Goal: Information Seeking & Learning: Learn about a topic

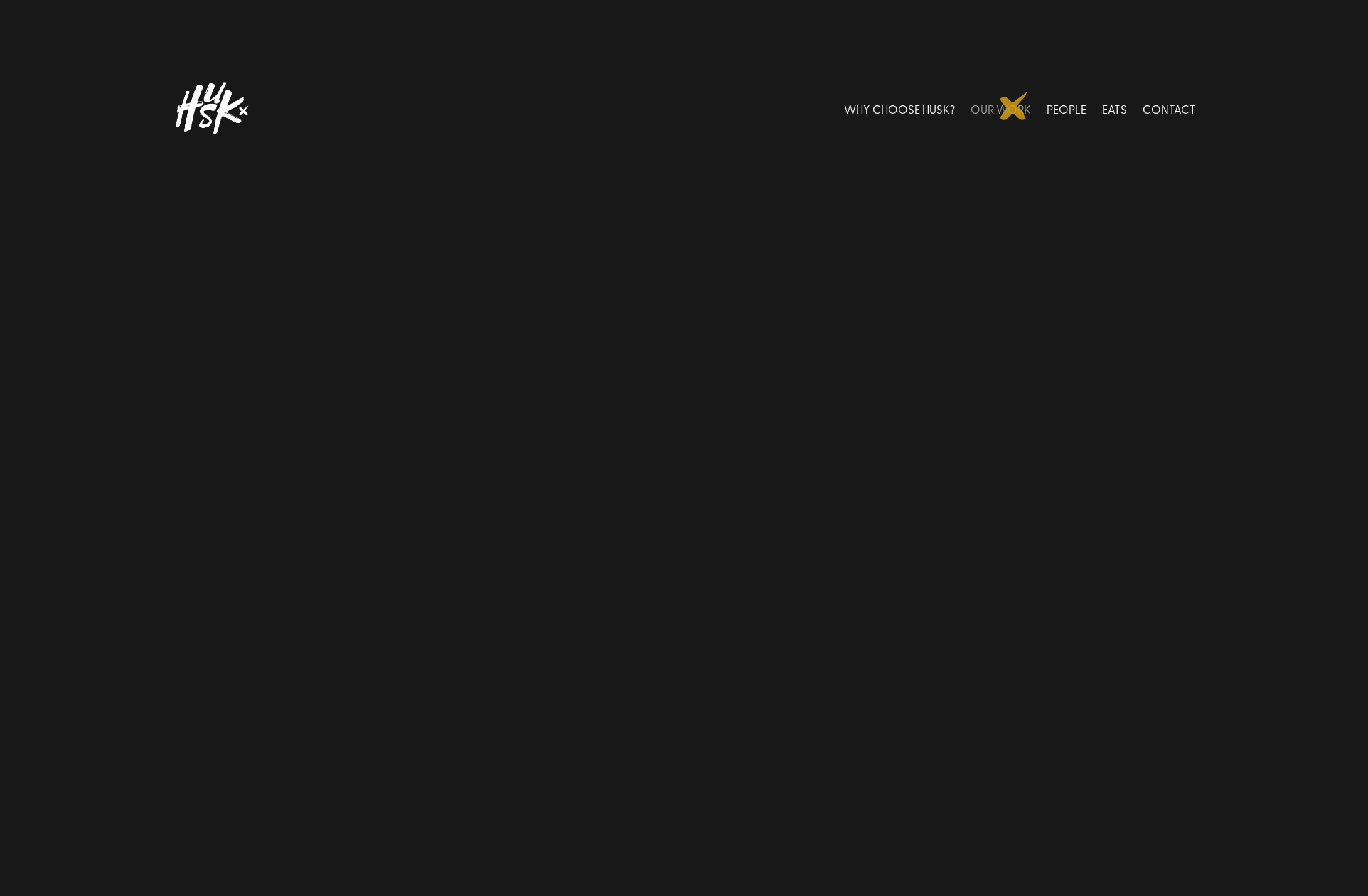
click at [1014, 106] on link "OUR WORK" at bounding box center [1000, 108] width 60 height 63
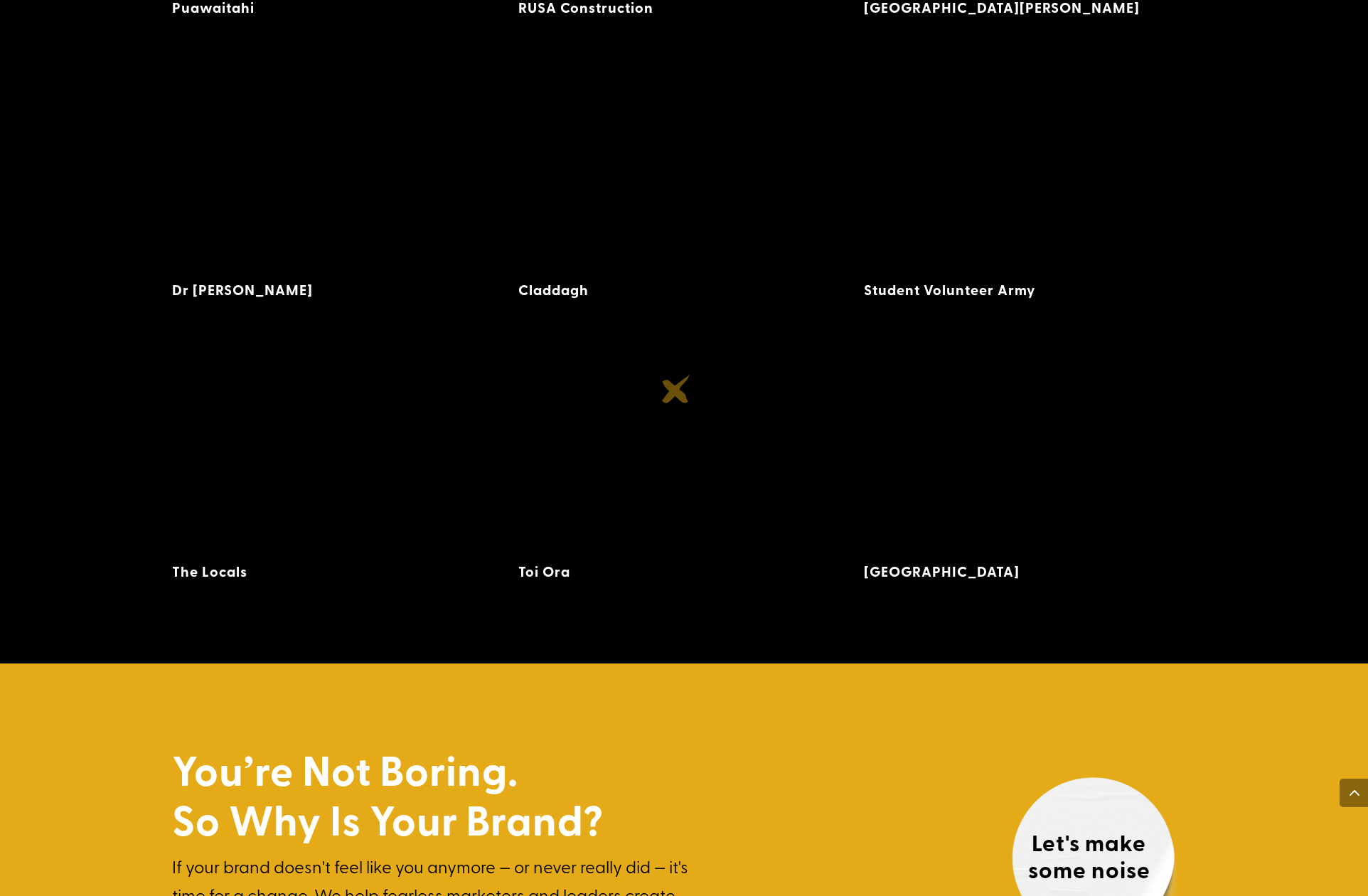
scroll to position [3874, 0]
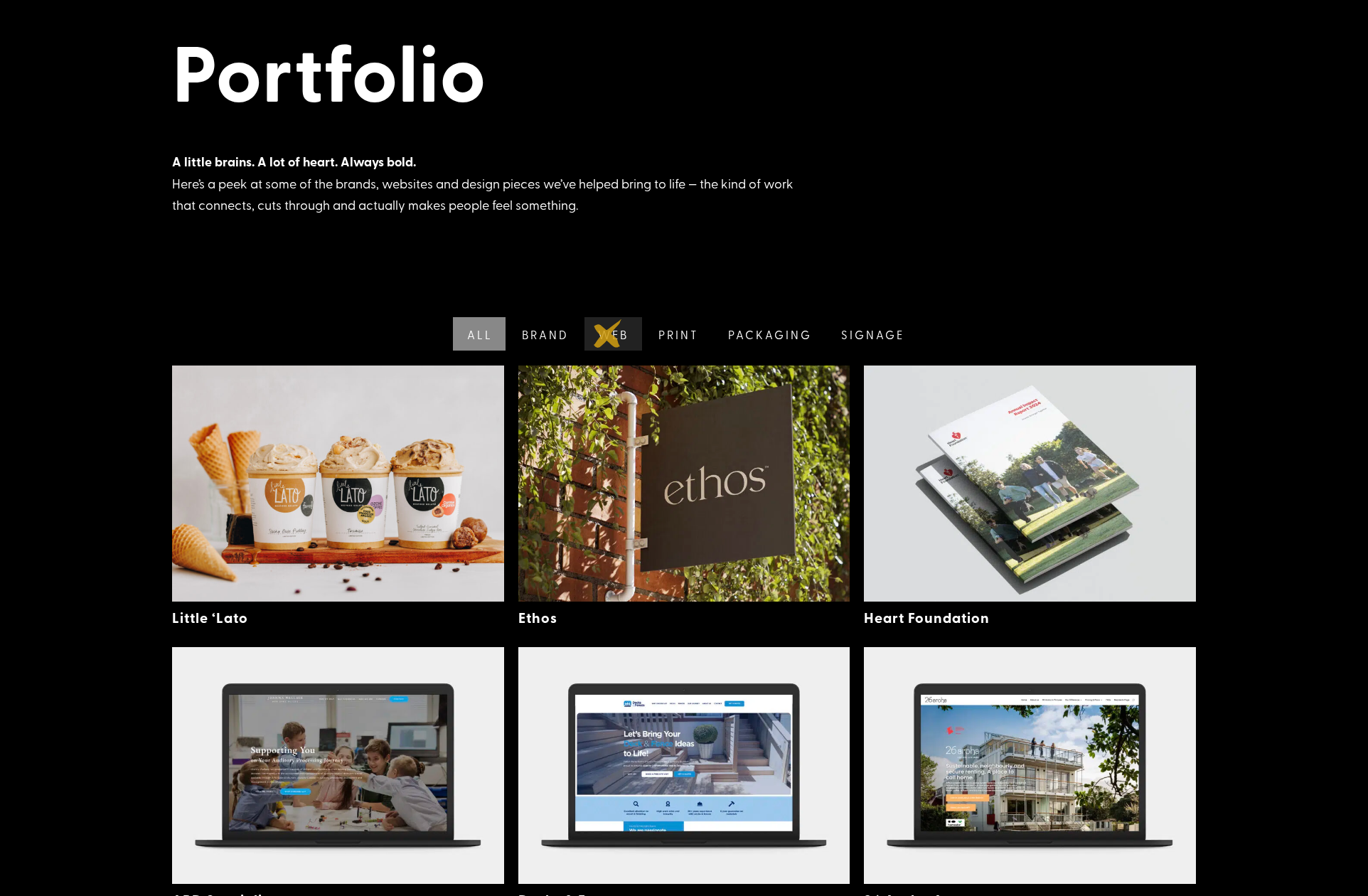
click at [608, 334] on link "Web" at bounding box center [611, 334] width 60 height 34
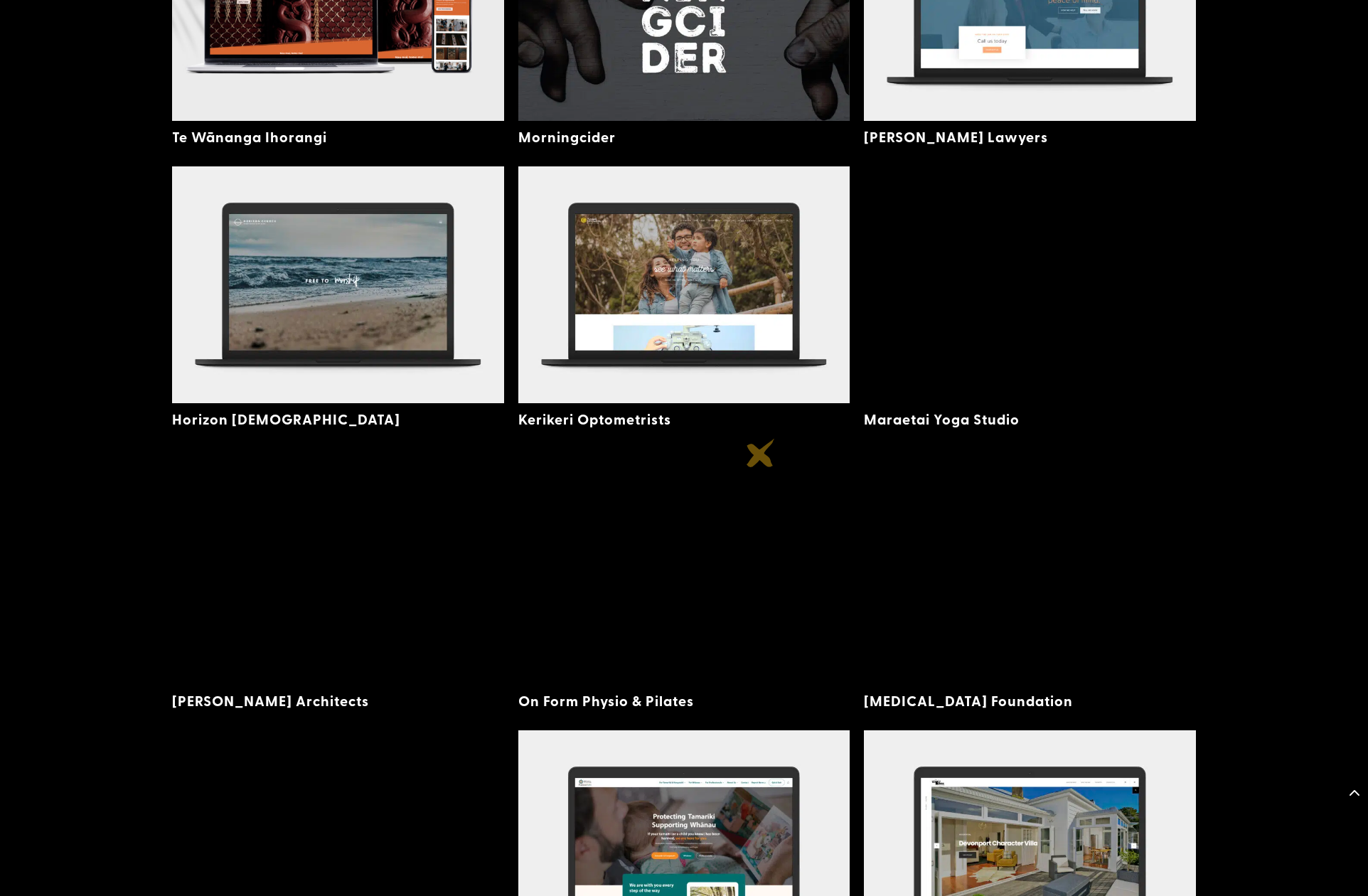
scroll to position [1637, 0]
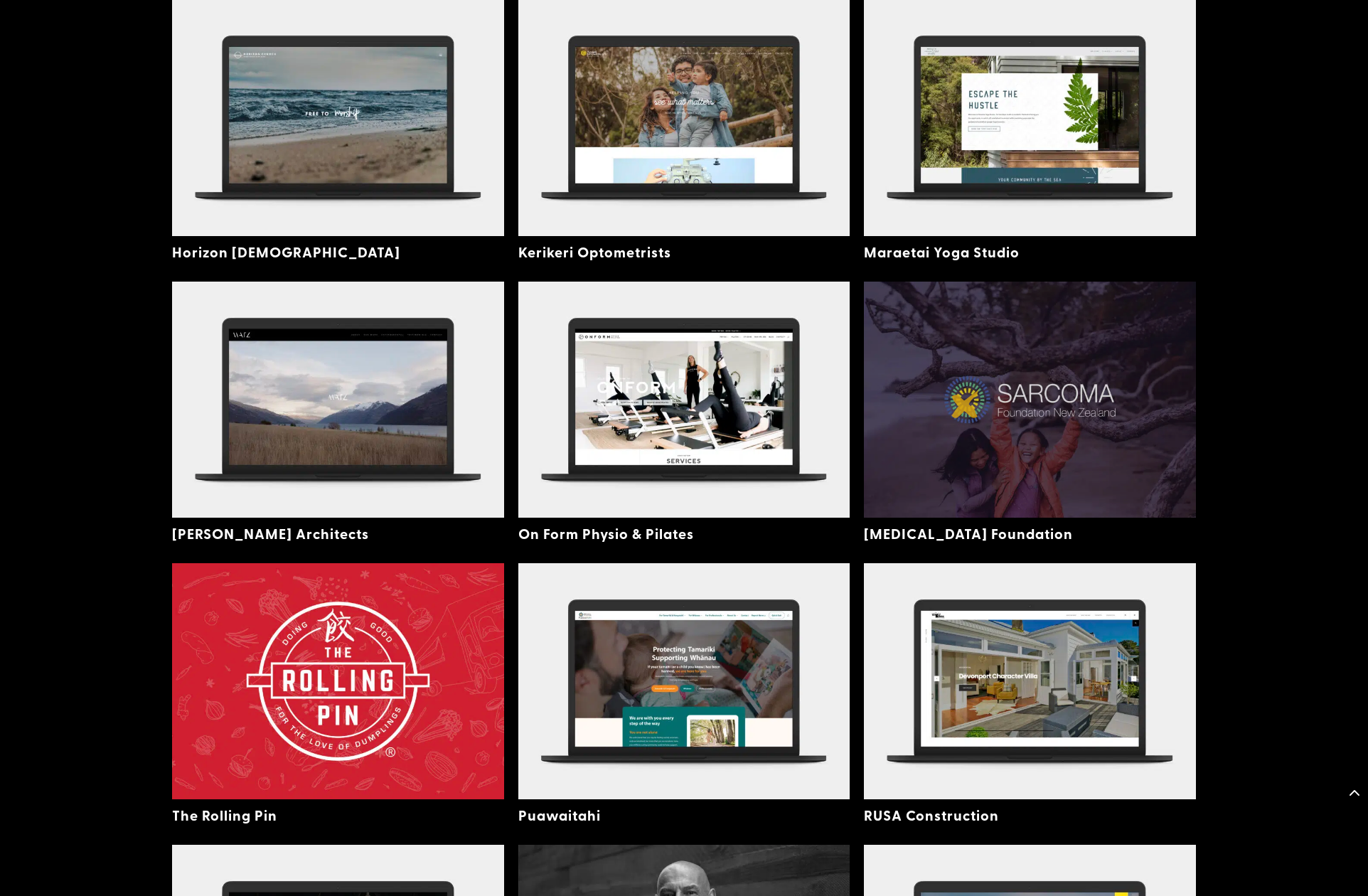
click at [966, 404] on img at bounding box center [1030, 399] width 332 height 236
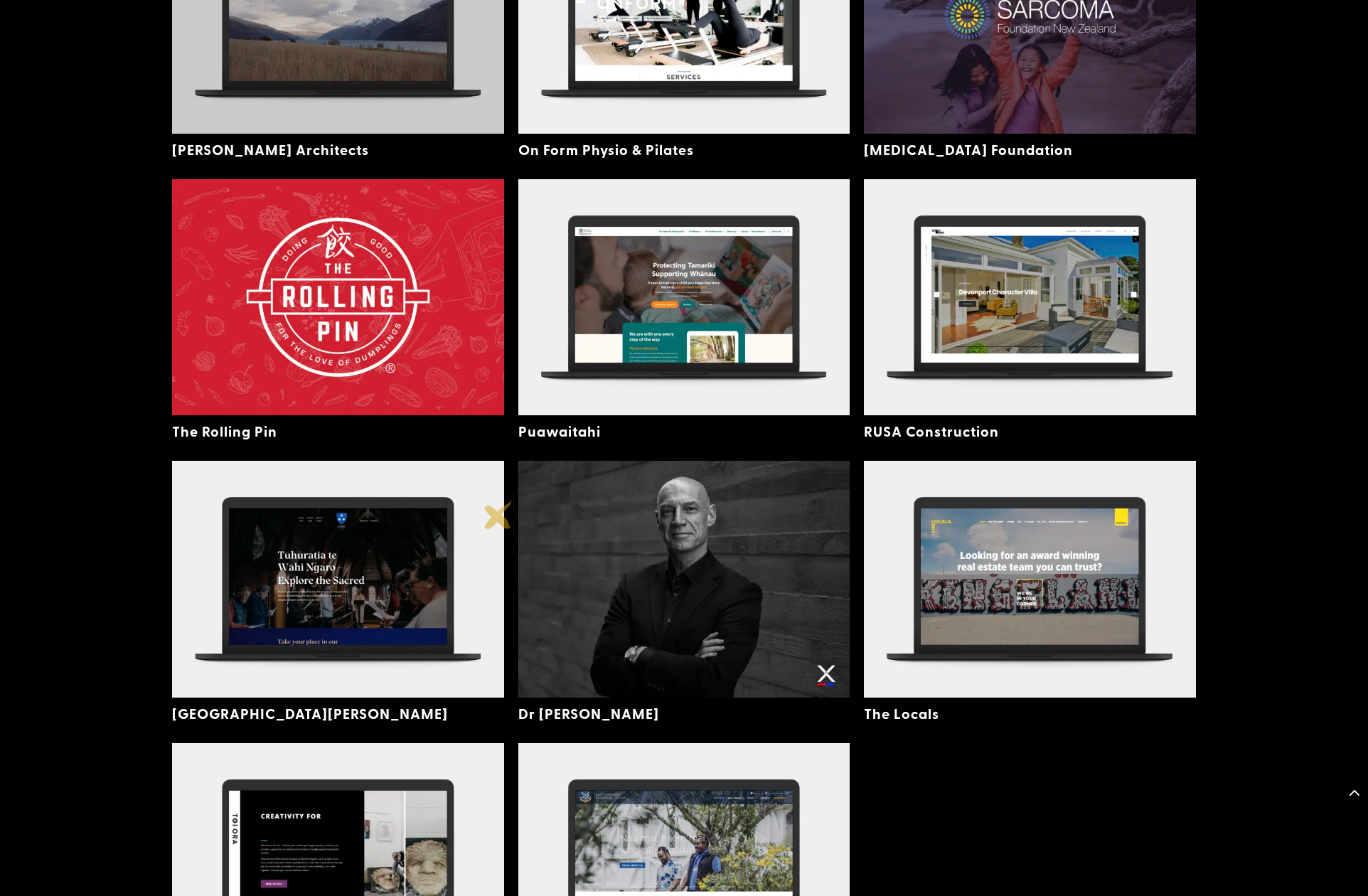
scroll to position [2032, 0]
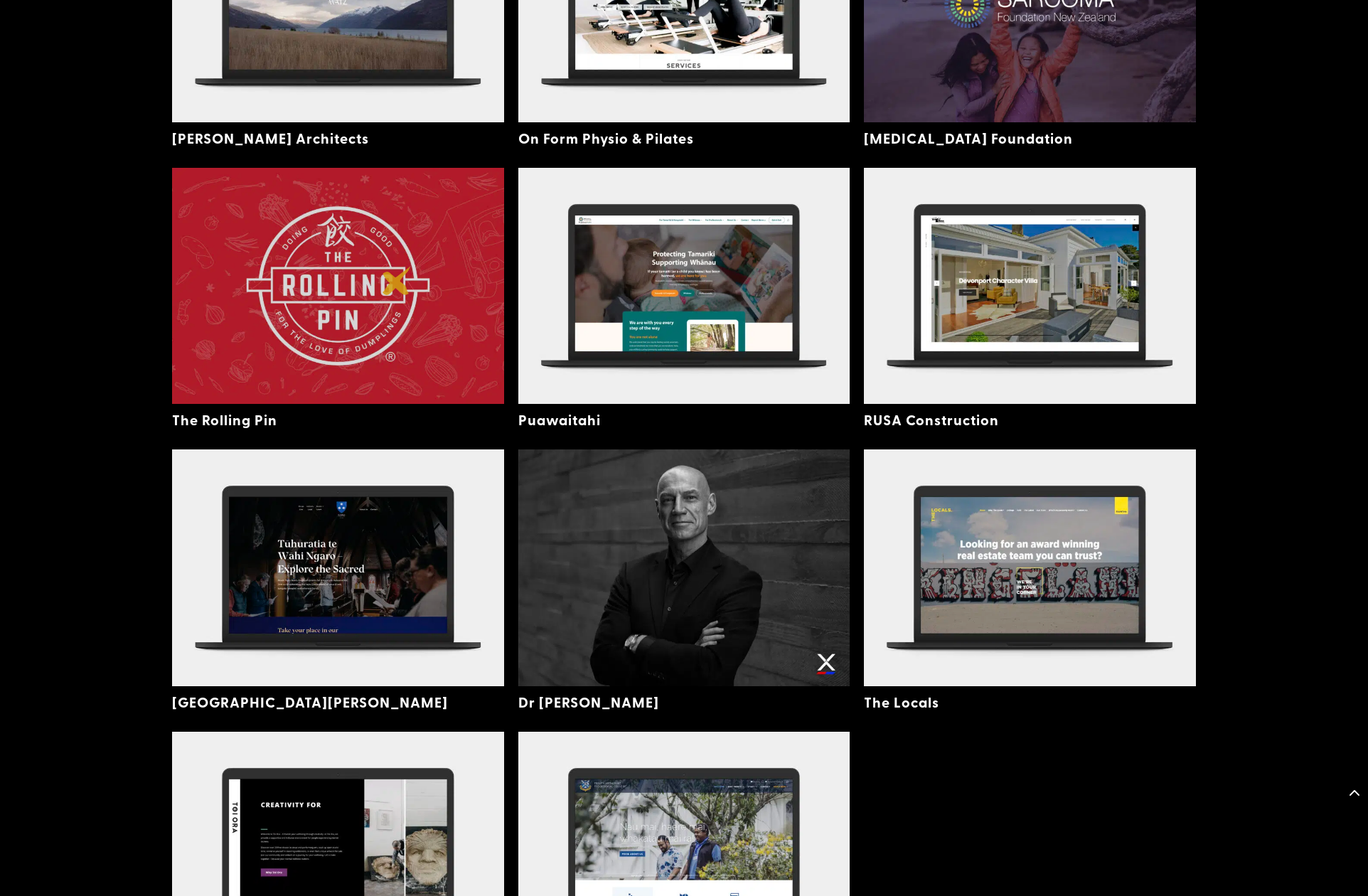
click at [397, 280] on img at bounding box center [338, 286] width 332 height 236
click at [297, 252] on img at bounding box center [338, 286] width 332 height 236
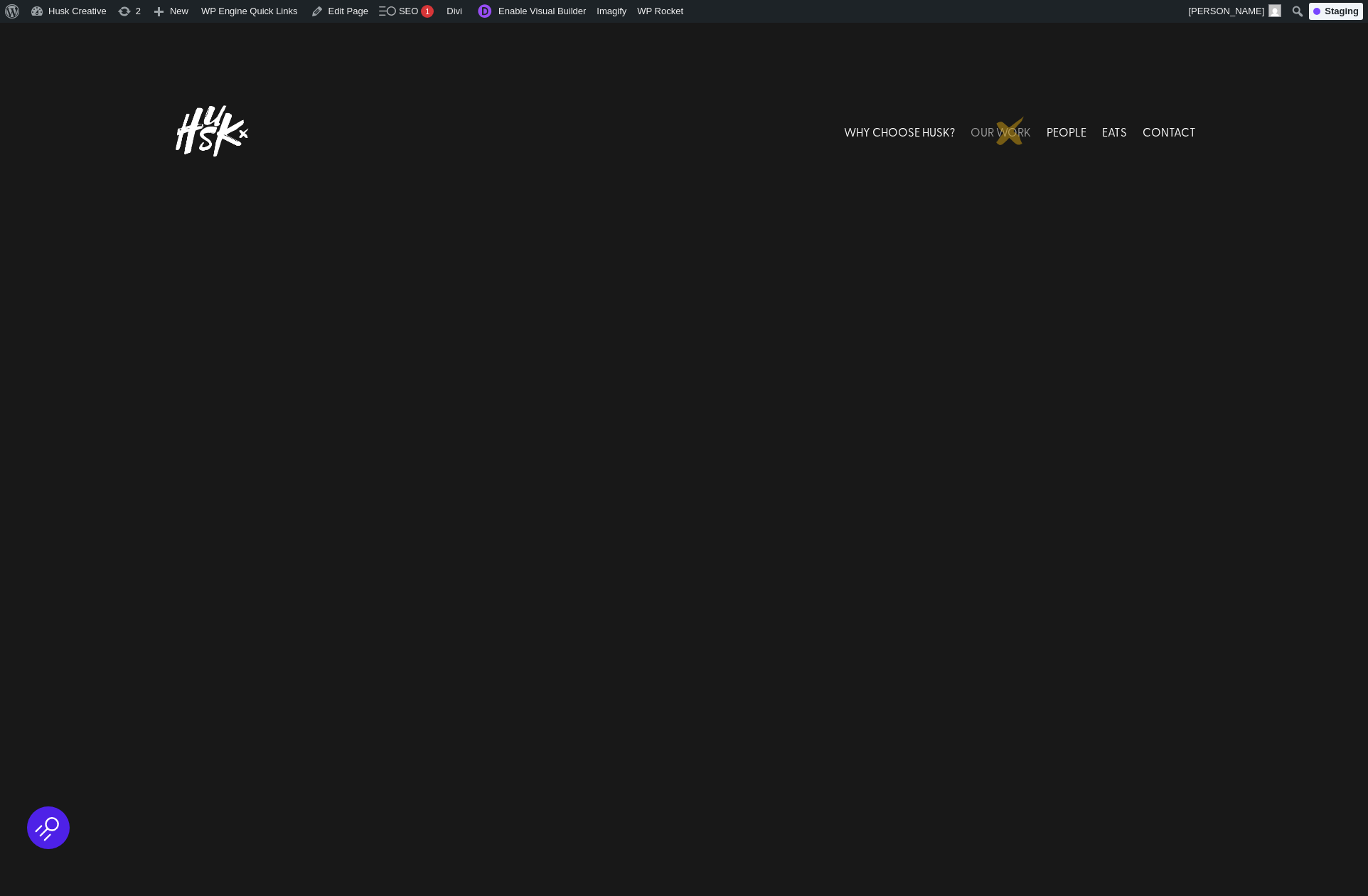
click at [1010, 130] on link "OUR WORK" at bounding box center [1000, 130] width 60 height 63
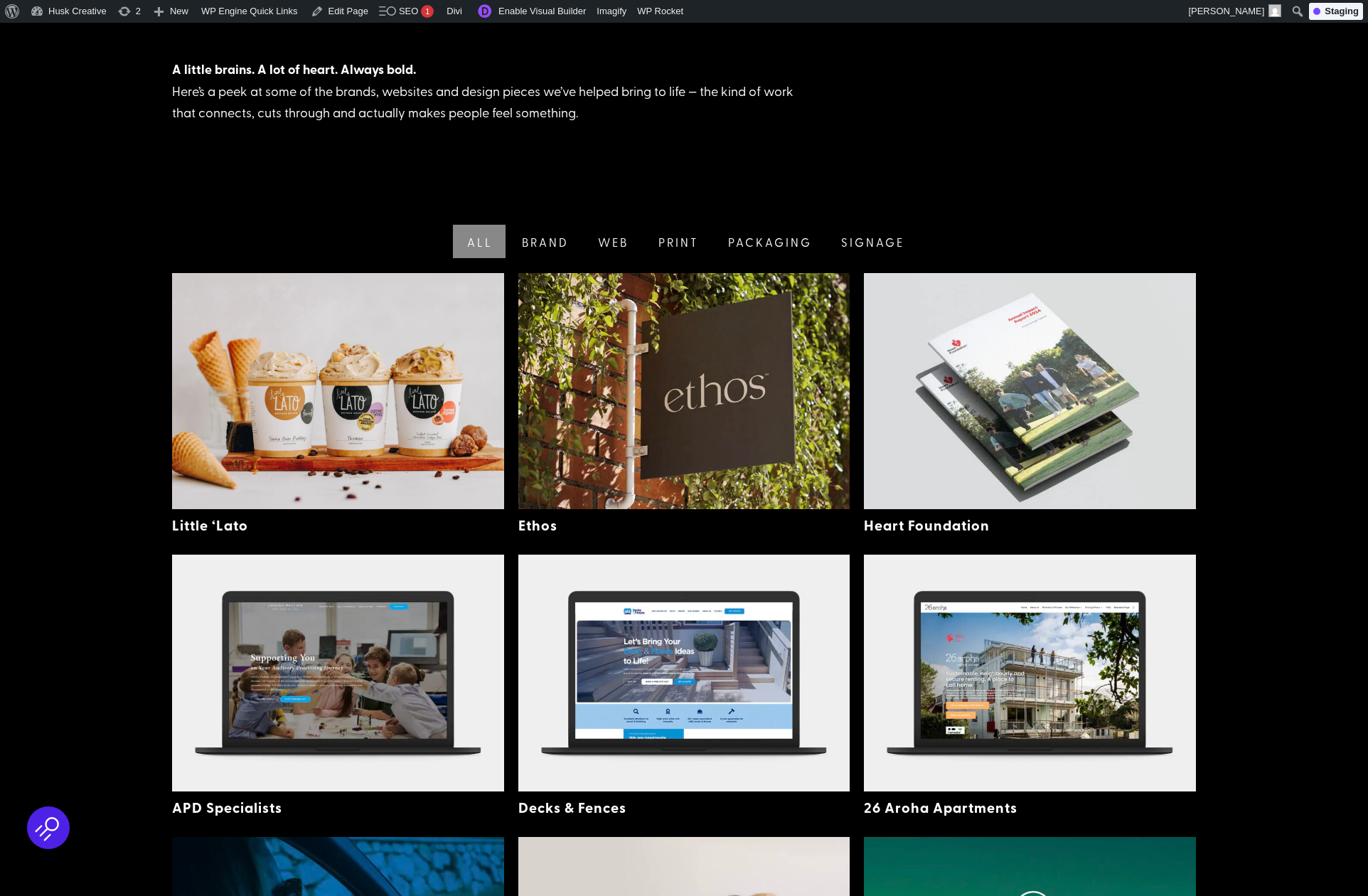
scroll to position [312, 0]
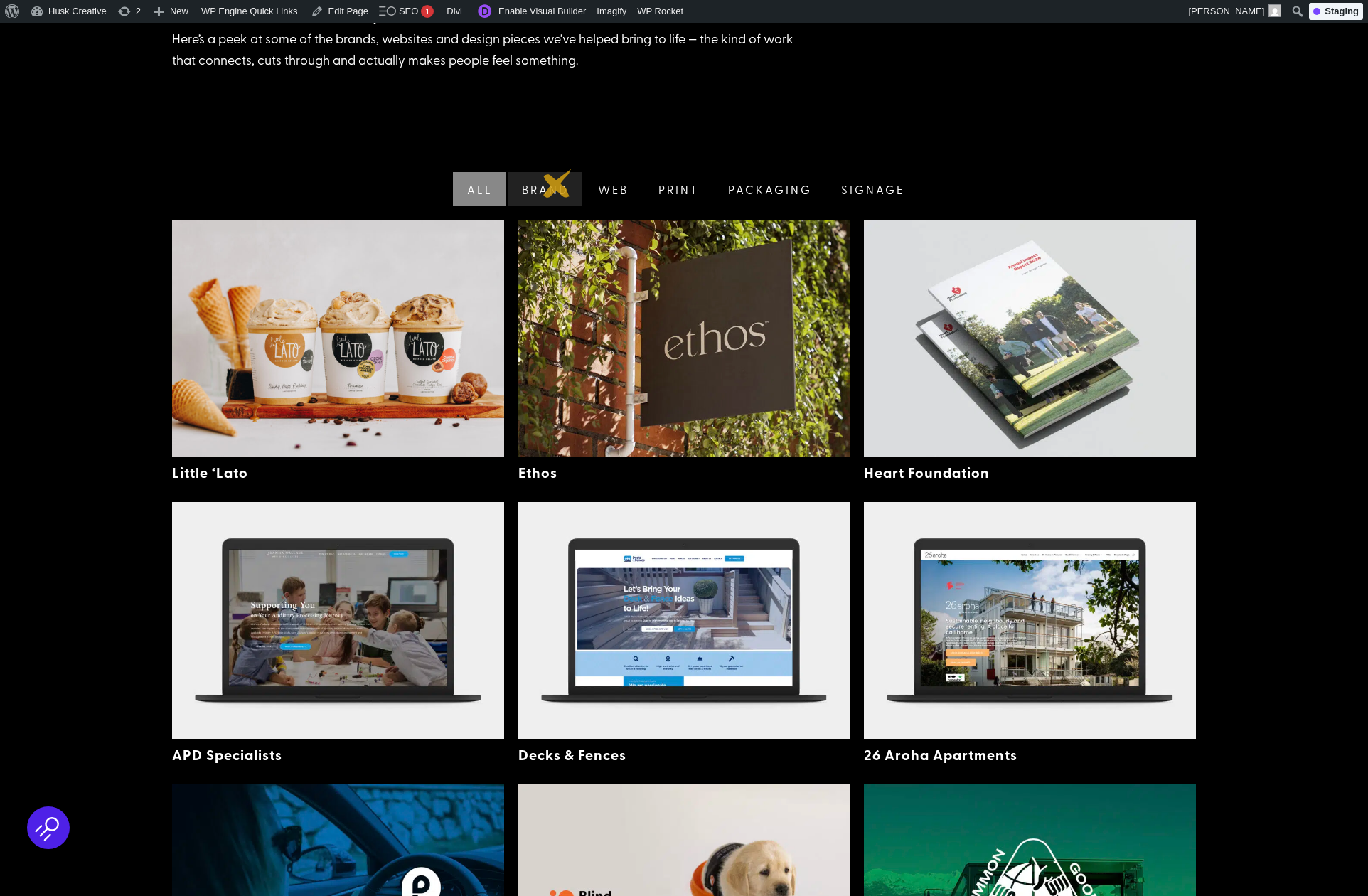
click at [557, 184] on link "Brand" at bounding box center [544, 188] width 77 height 34
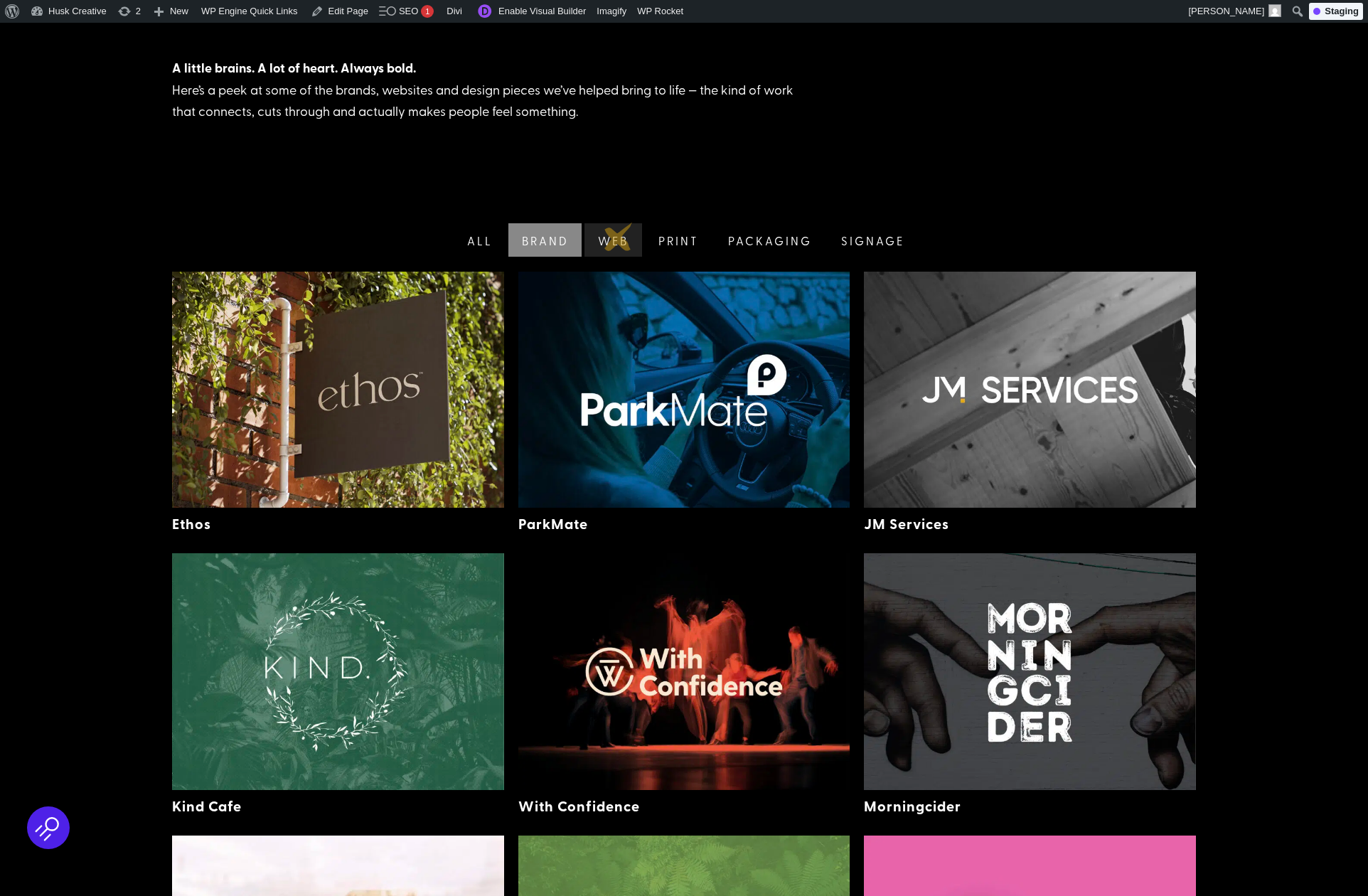
click at [619, 237] on link "Web" at bounding box center [611, 240] width 60 height 34
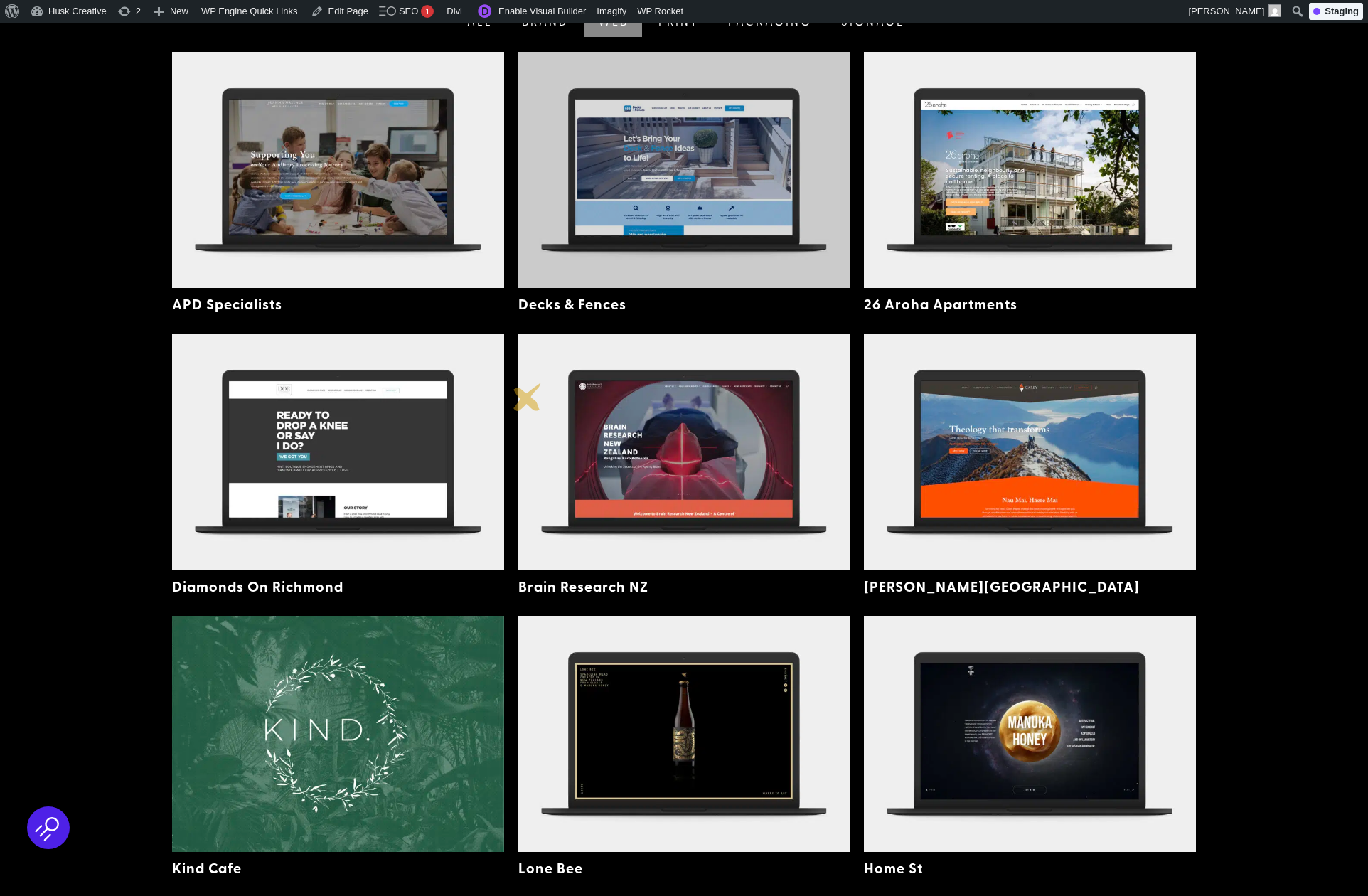
scroll to position [0, 0]
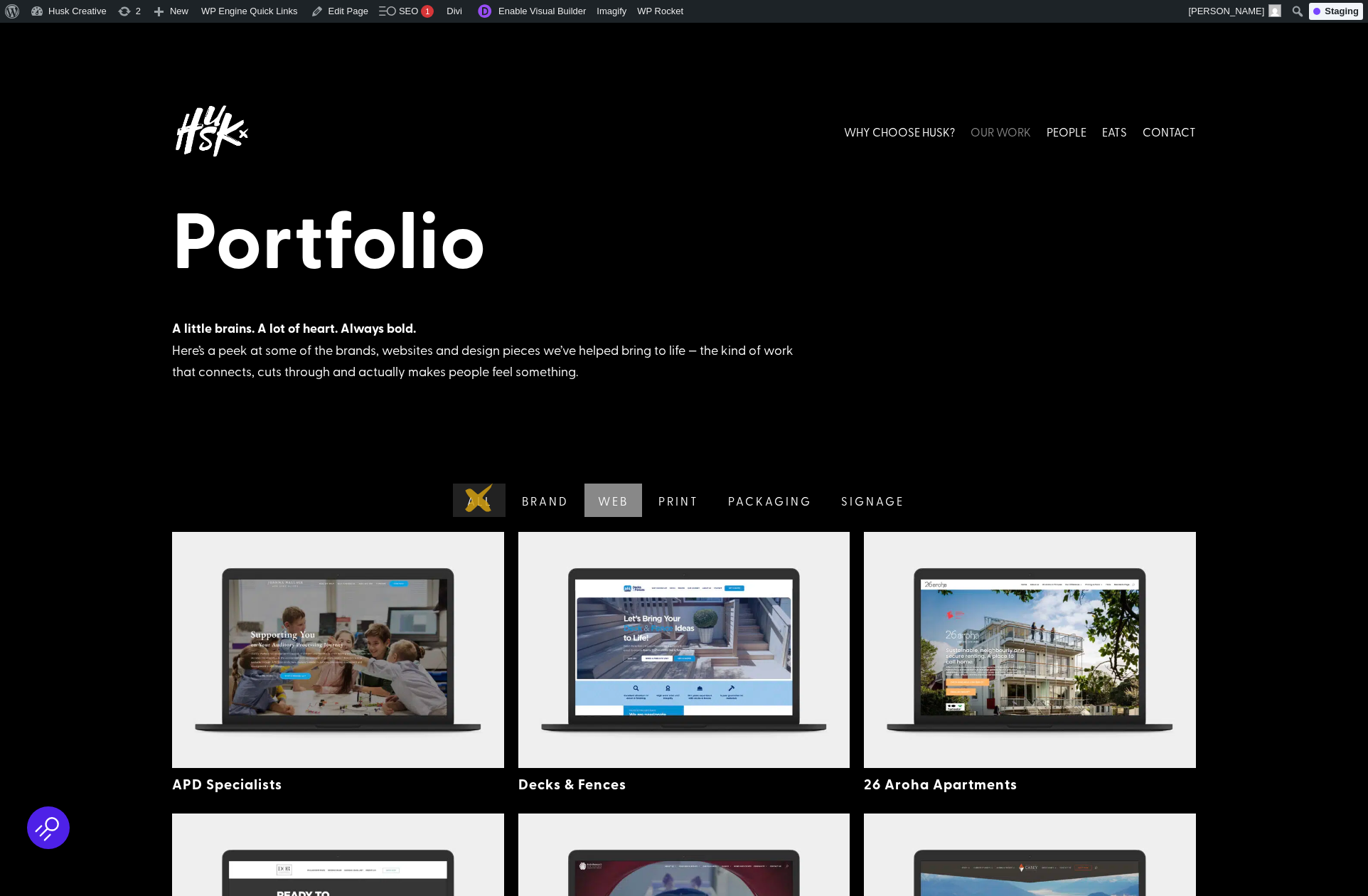
click at [479, 498] on link "All" at bounding box center [477, 500] width 55 height 34
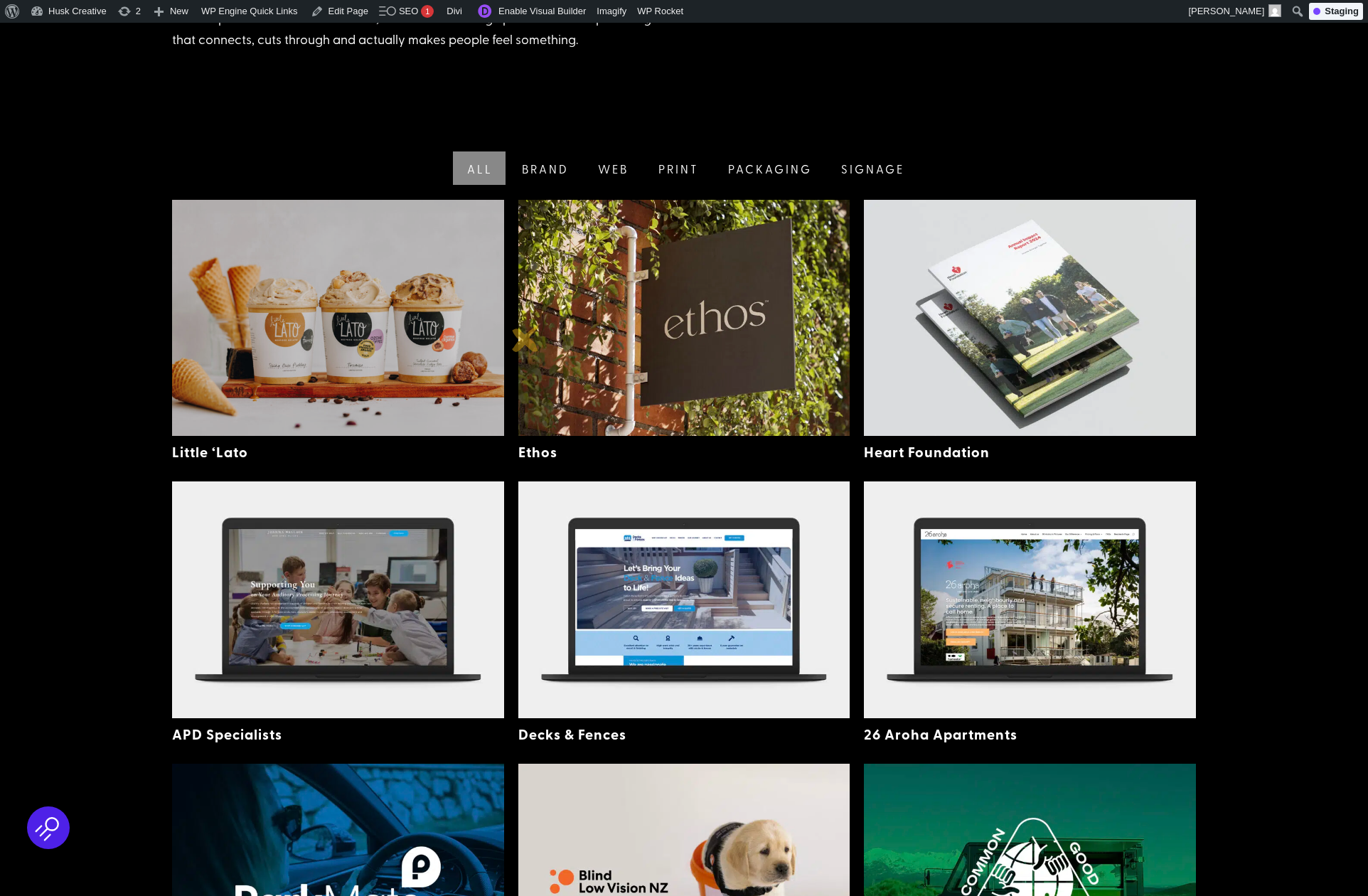
scroll to position [333, 0]
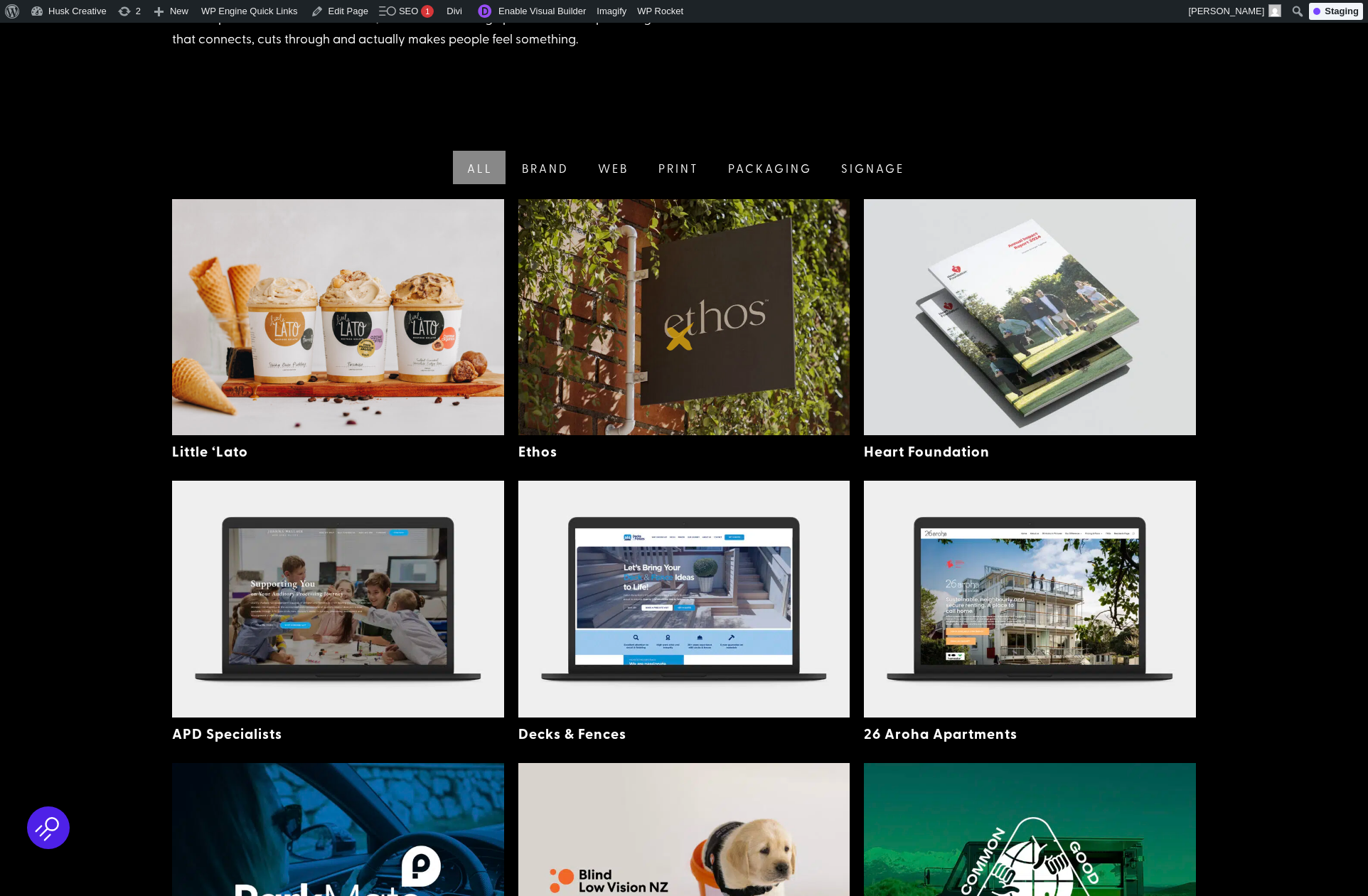
click at [680, 336] on img at bounding box center [684, 317] width 332 height 236
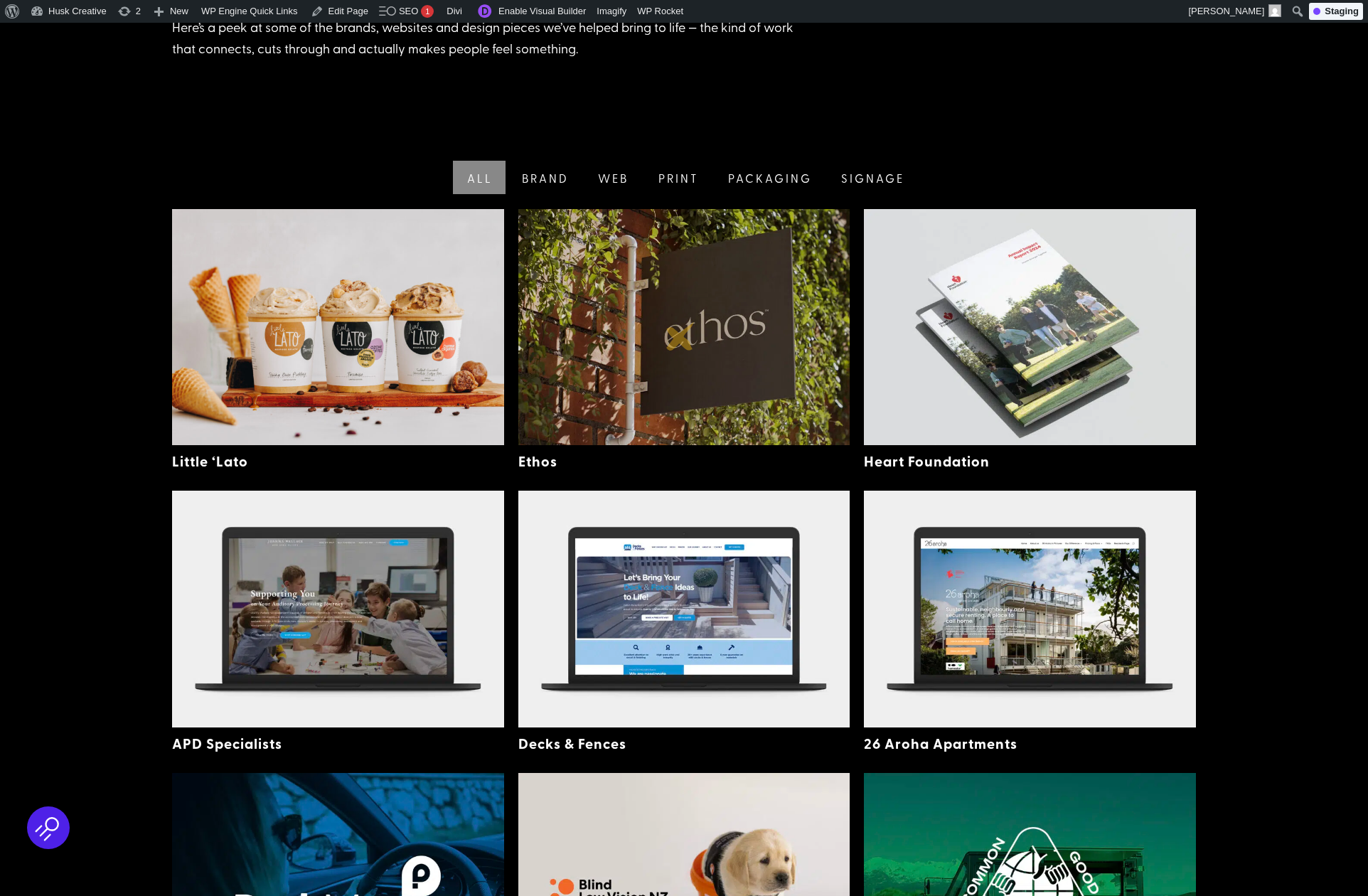
scroll to position [312, 0]
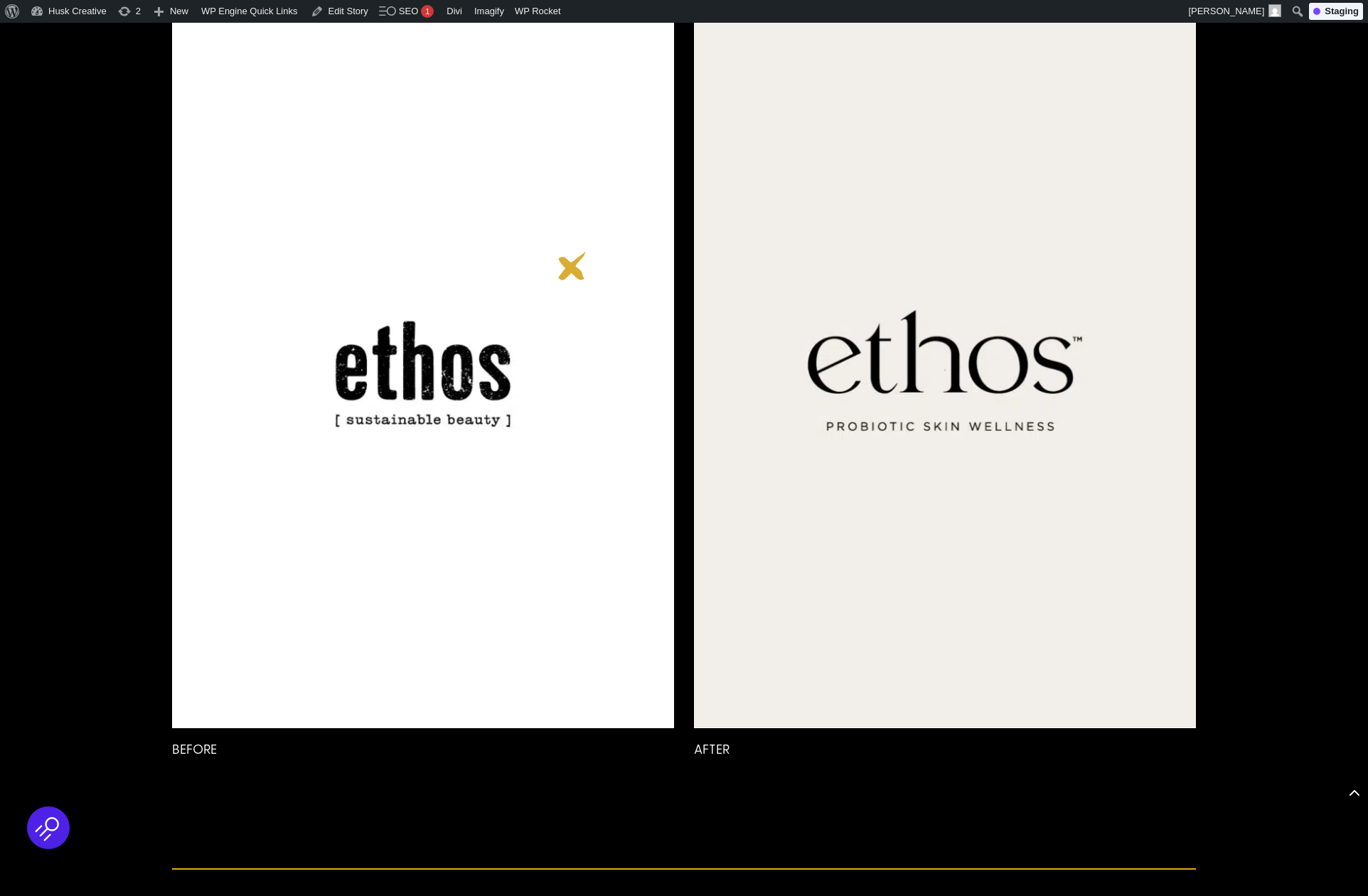
scroll to position [7650, 0]
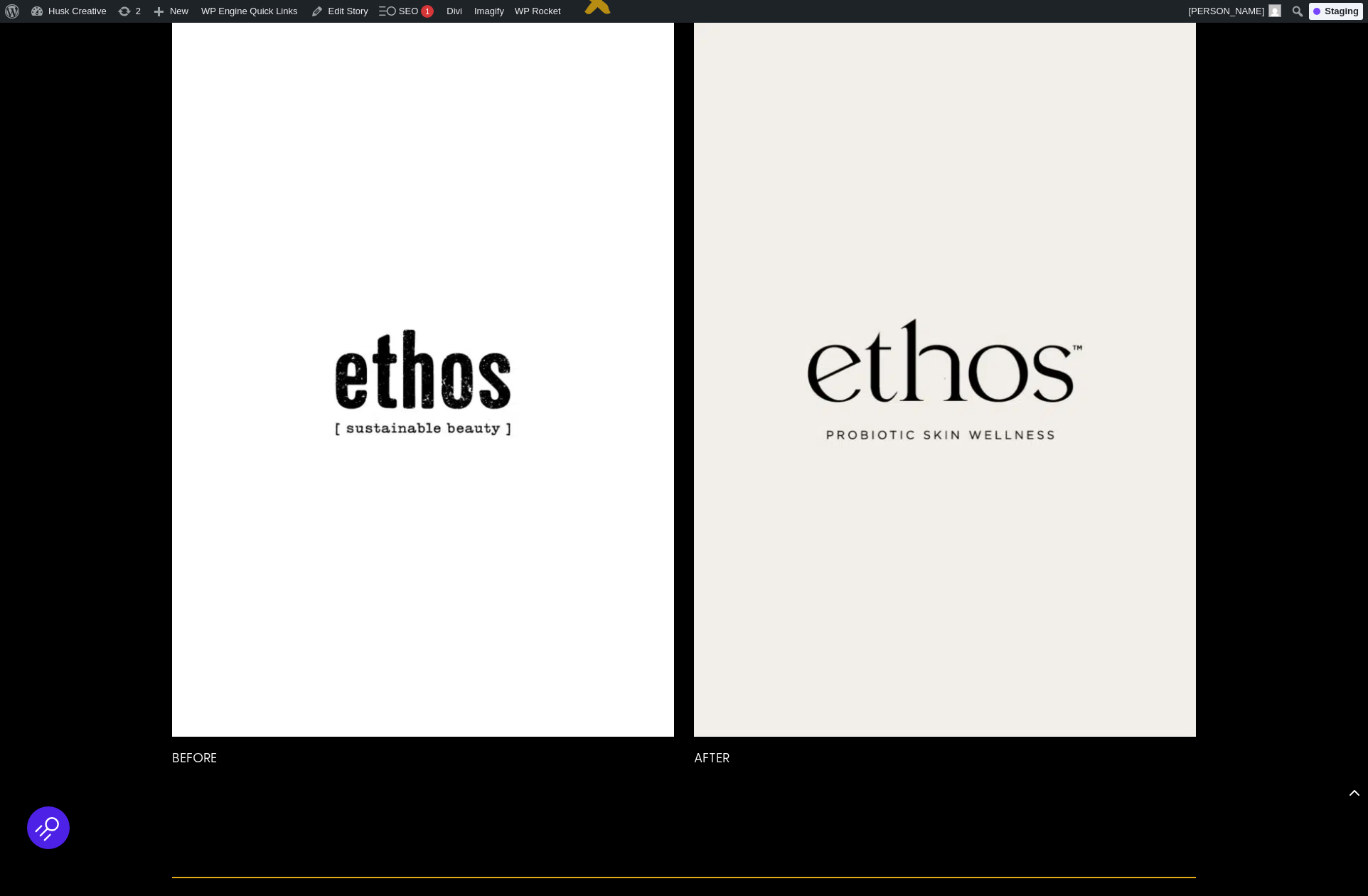
drag, startPoint x: 527, startPoint y: 379, endPoint x: 598, endPoint y: 0, distance: 385.6
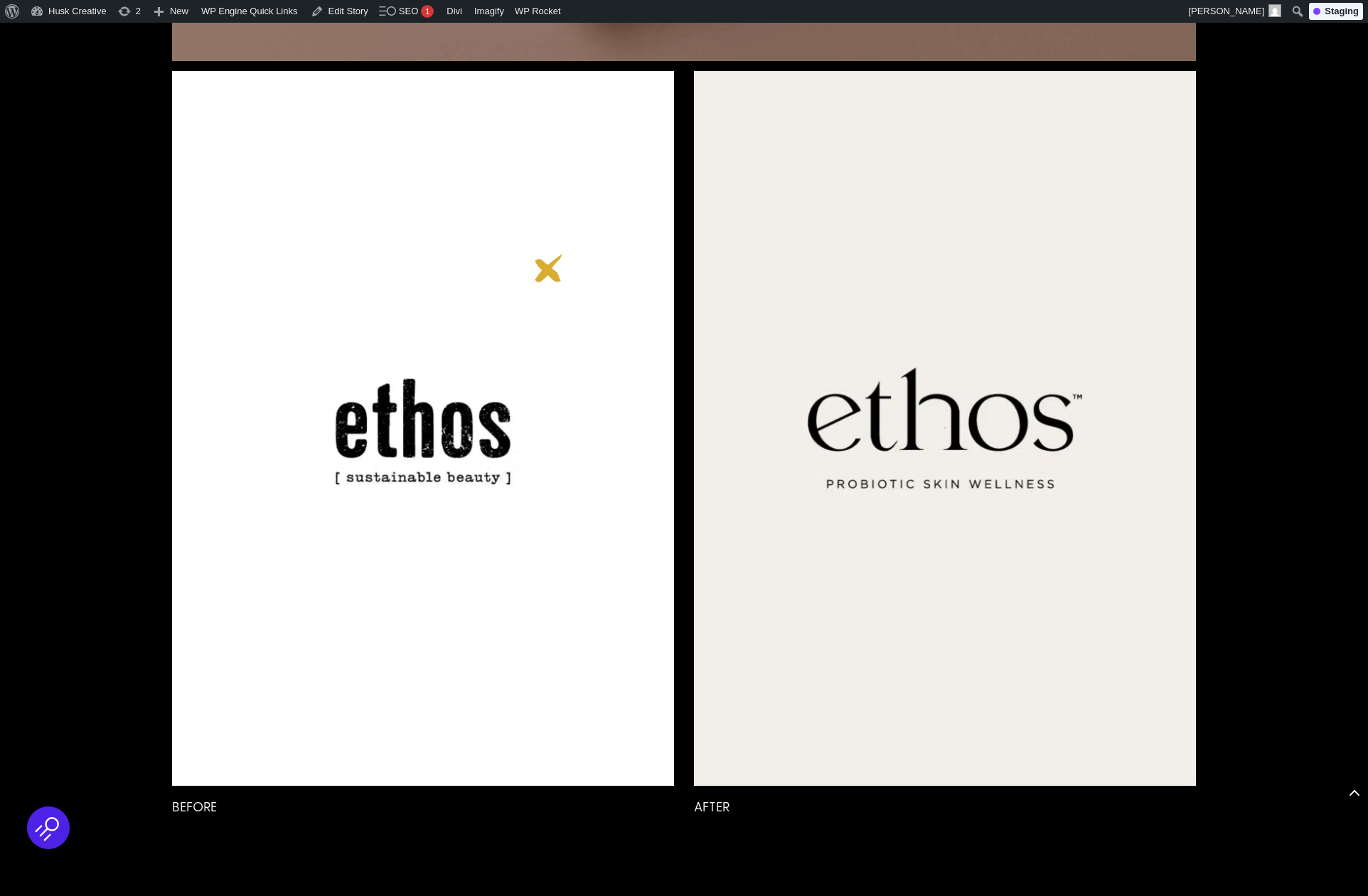
scroll to position [7599, 0]
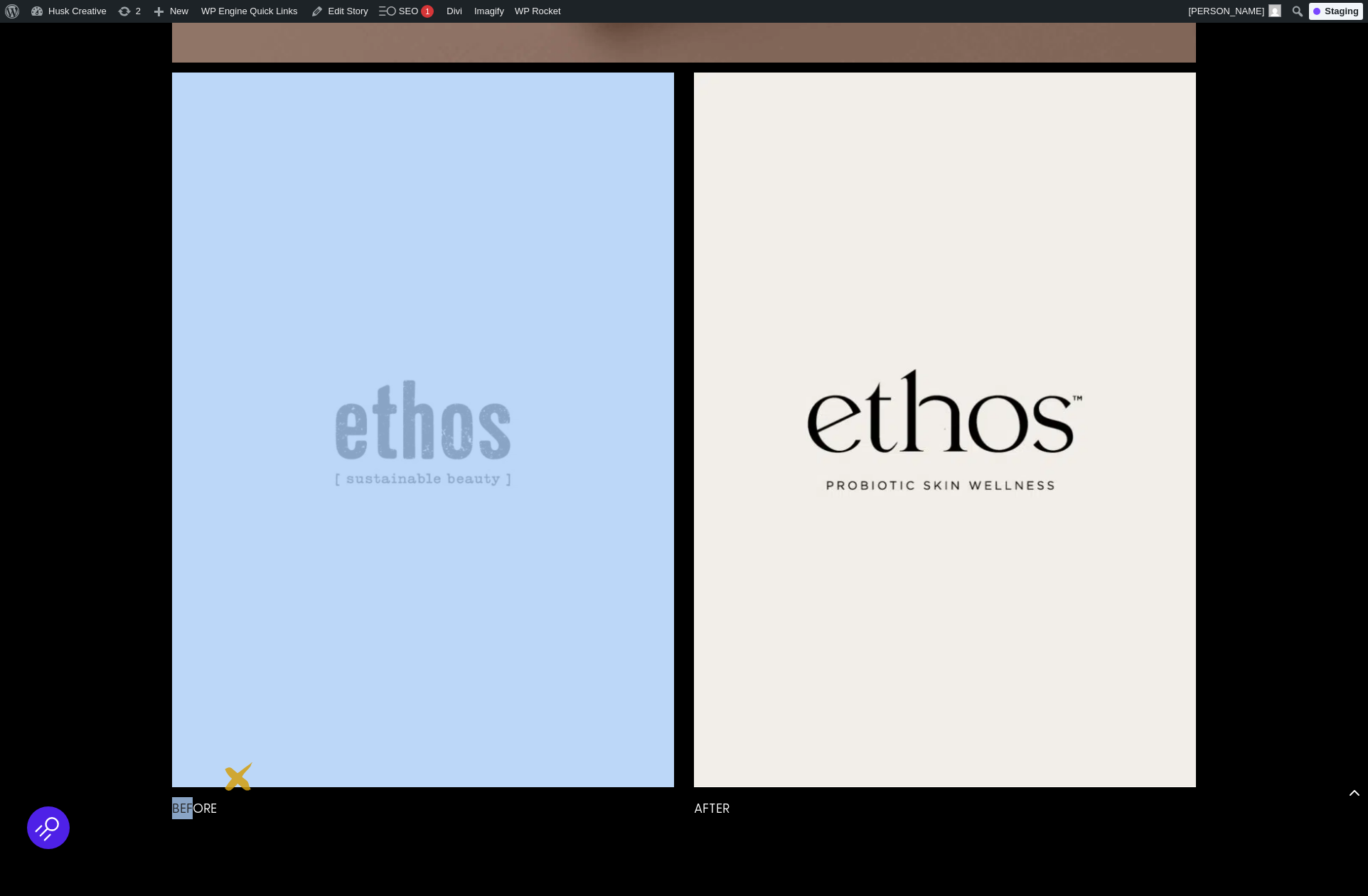
drag, startPoint x: 197, startPoint y: 802, endPoint x: 243, endPoint y: 770, distance: 56.0
click at [243, 770] on div "BEFORE" at bounding box center [423, 446] width 502 height 747
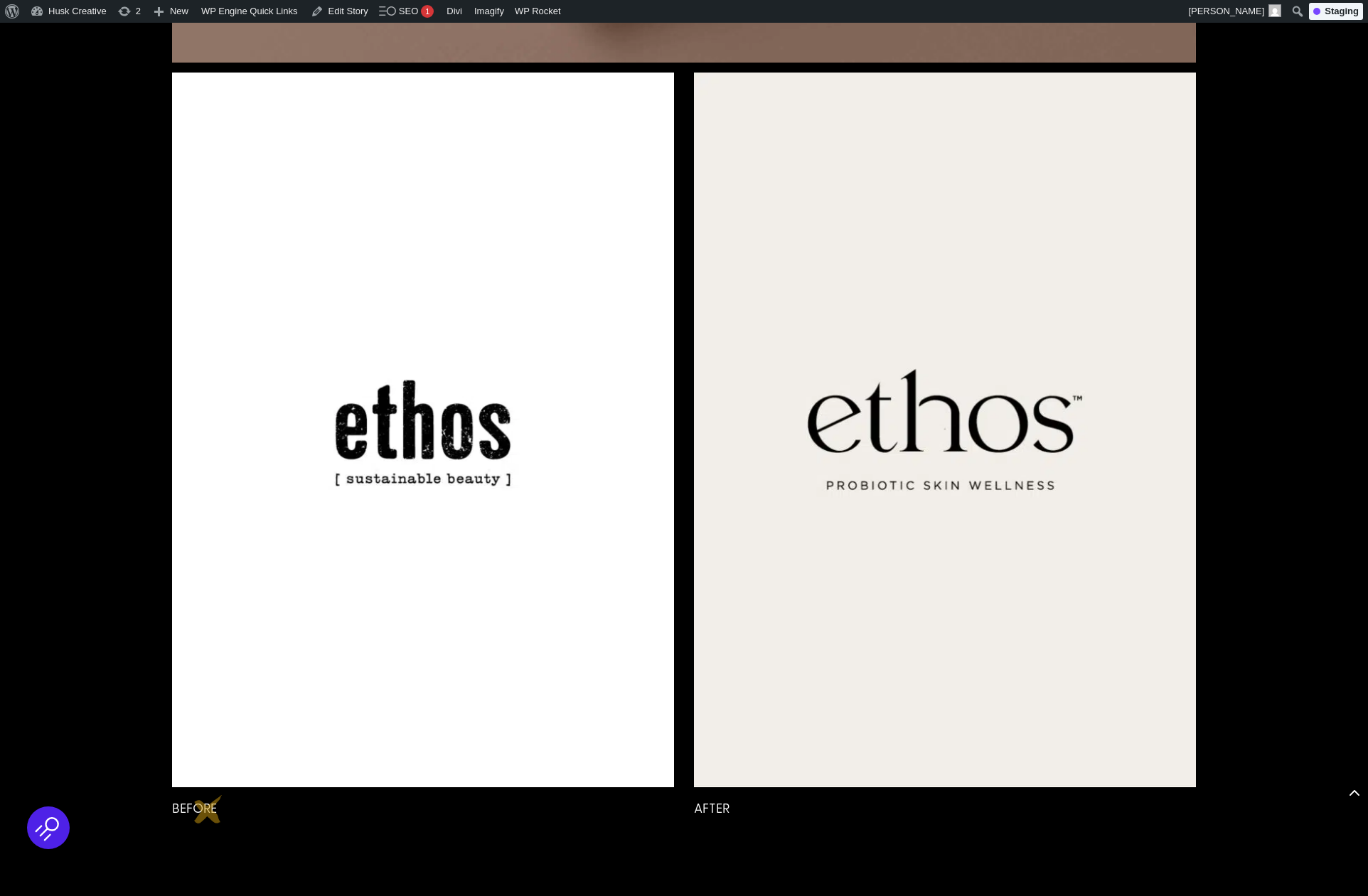
click at [209, 809] on p "BEFORE" at bounding box center [423, 808] width 502 height 22
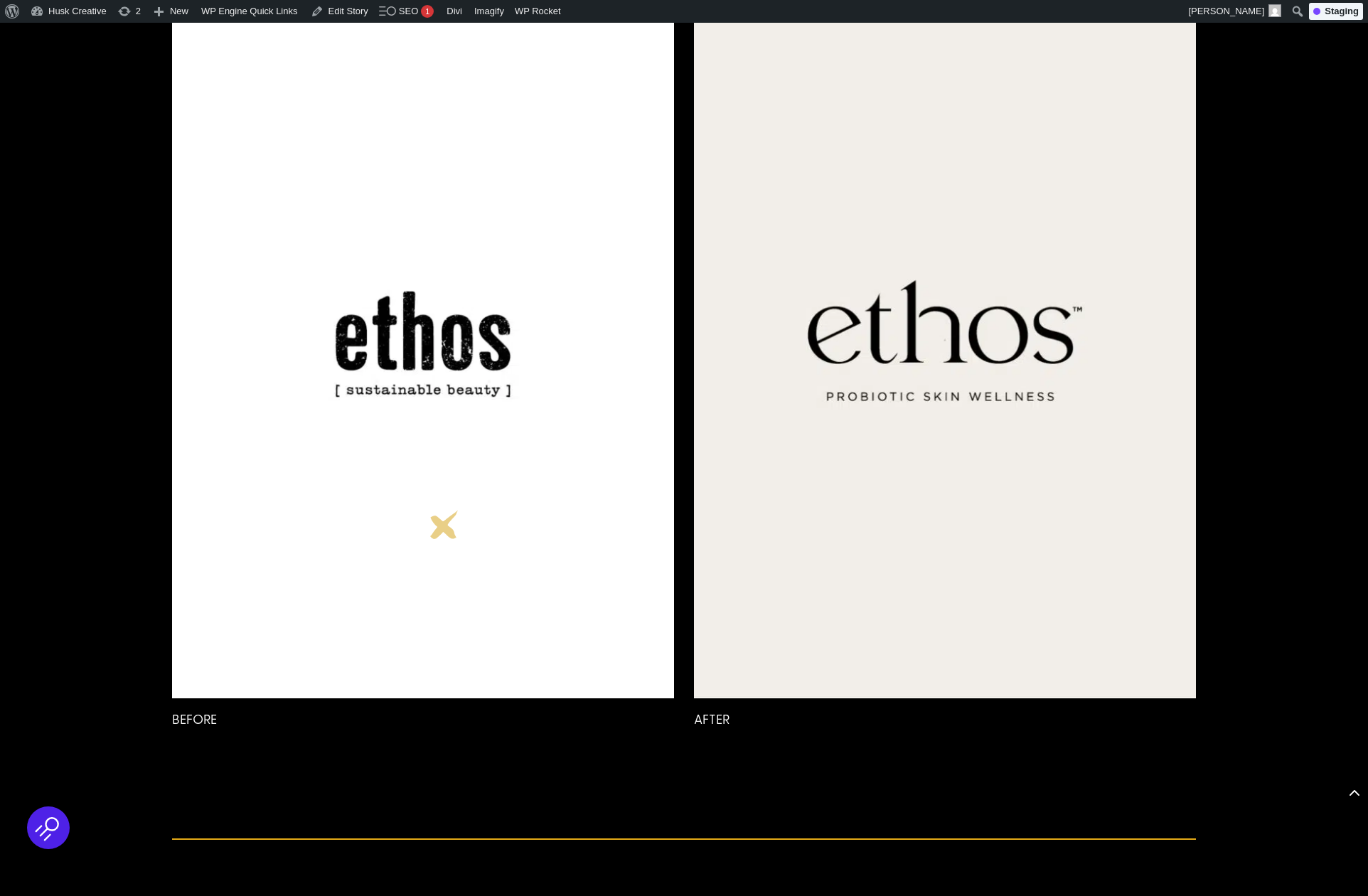
scroll to position [7691, 0]
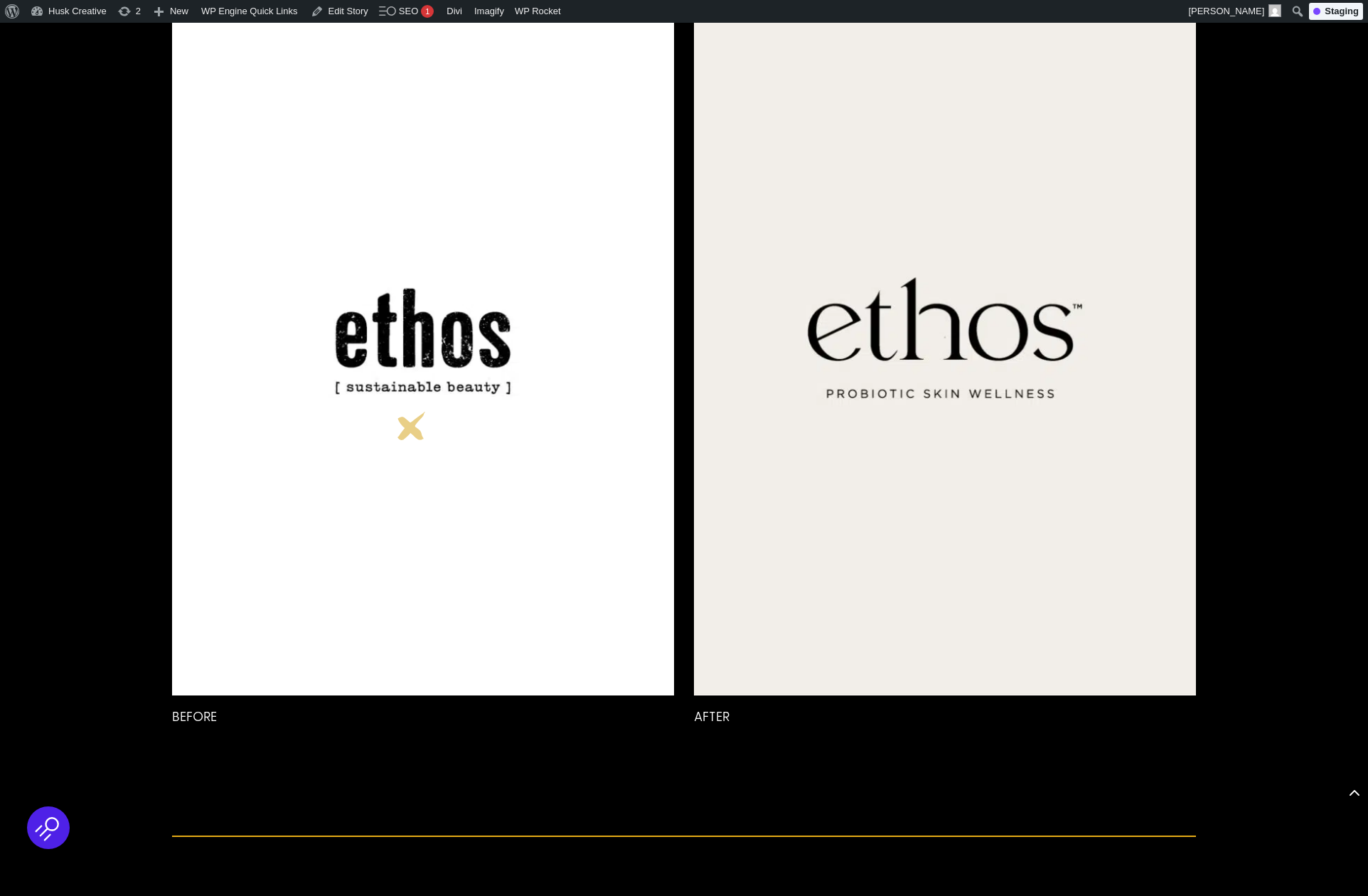
click at [412, 426] on img at bounding box center [423, 337] width 502 height 715
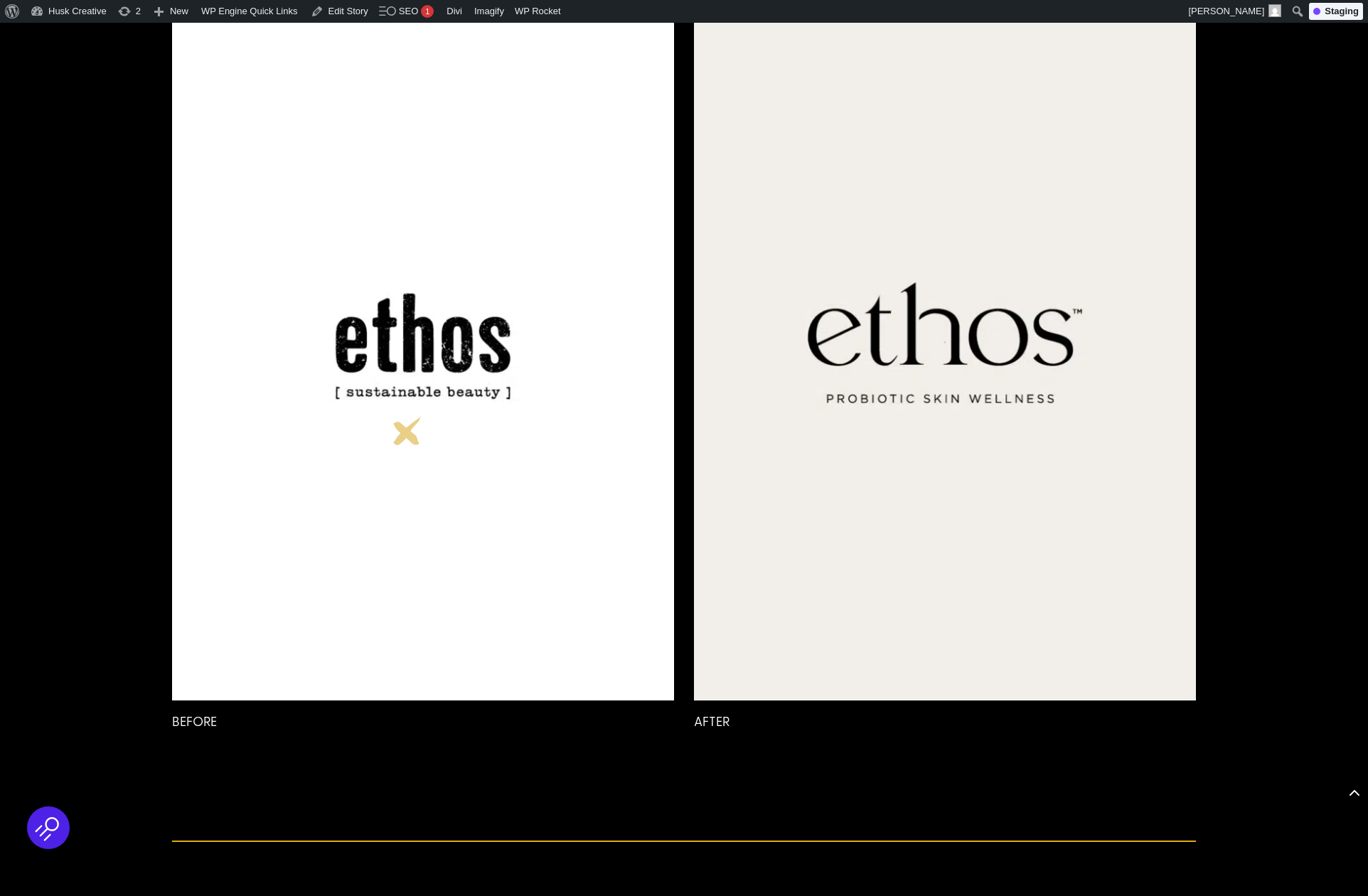
scroll to position [7684, 0]
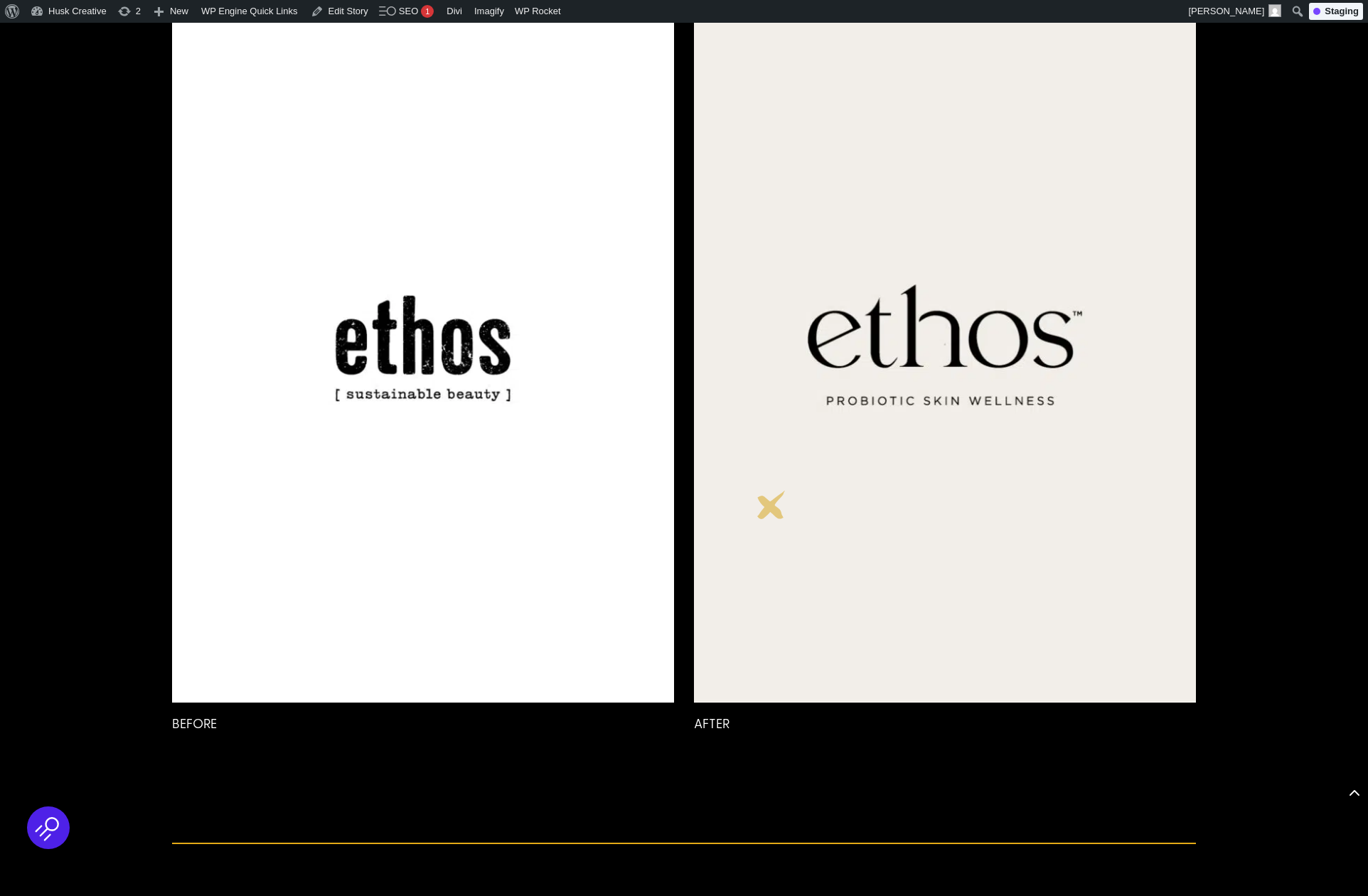
click at [773, 505] on img at bounding box center [945, 345] width 502 height 715
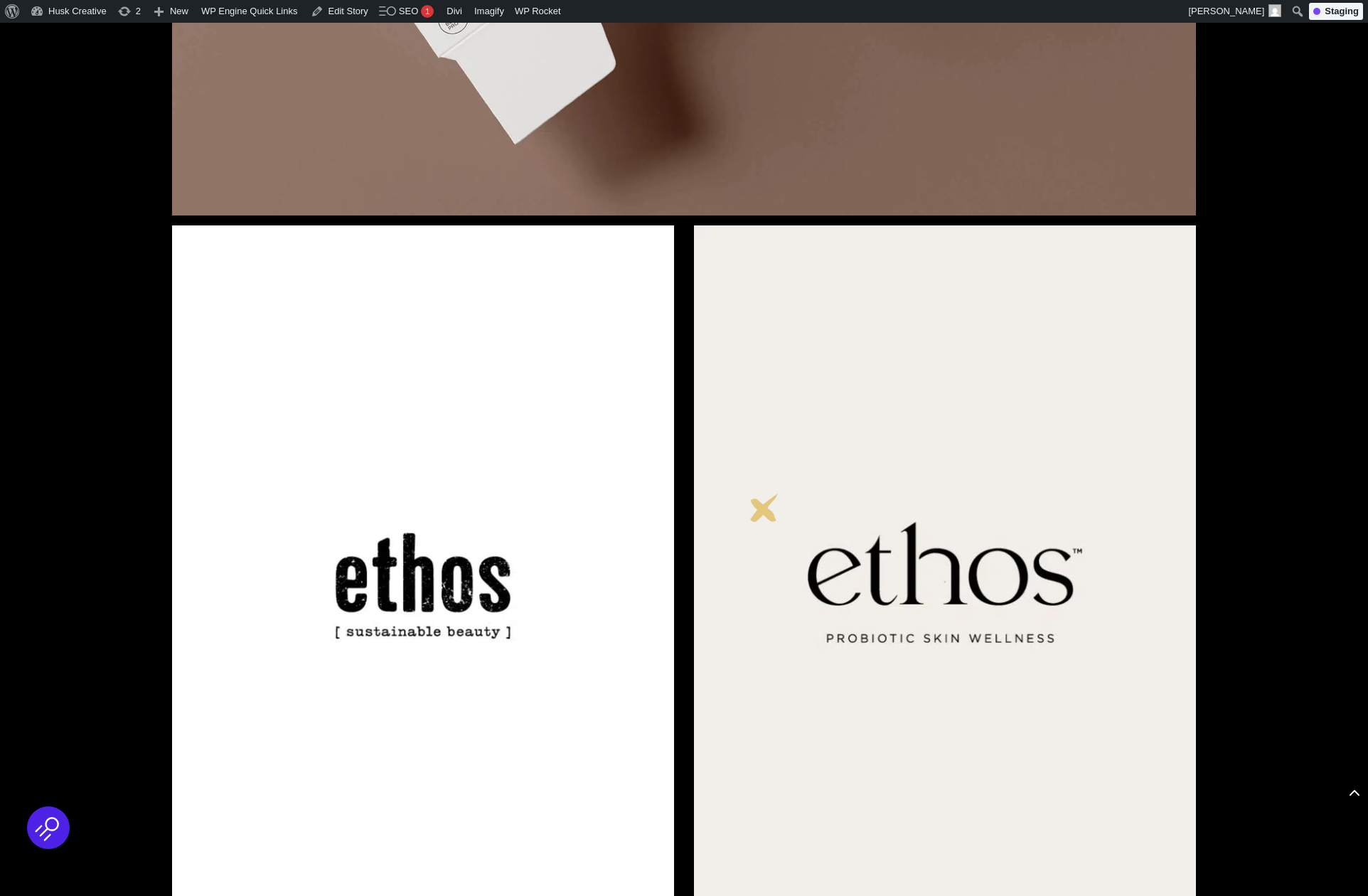
scroll to position [7444, 0]
